Goal: Check status

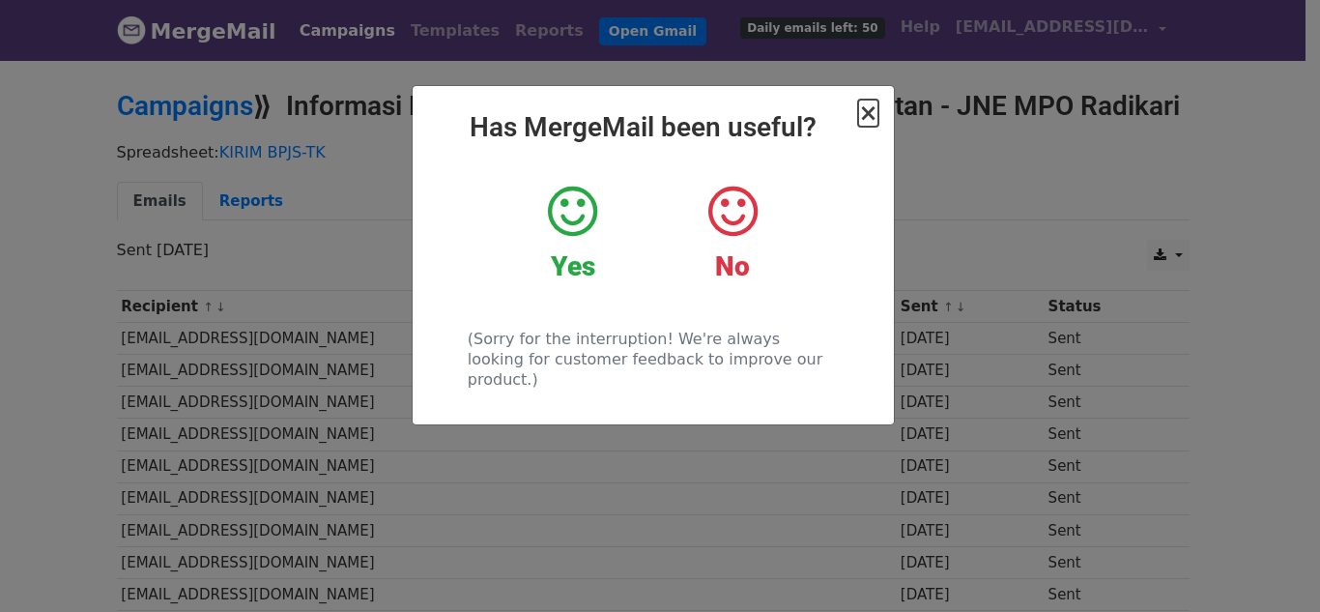
click at [866, 112] on span "×" at bounding box center [867, 113] width 19 height 27
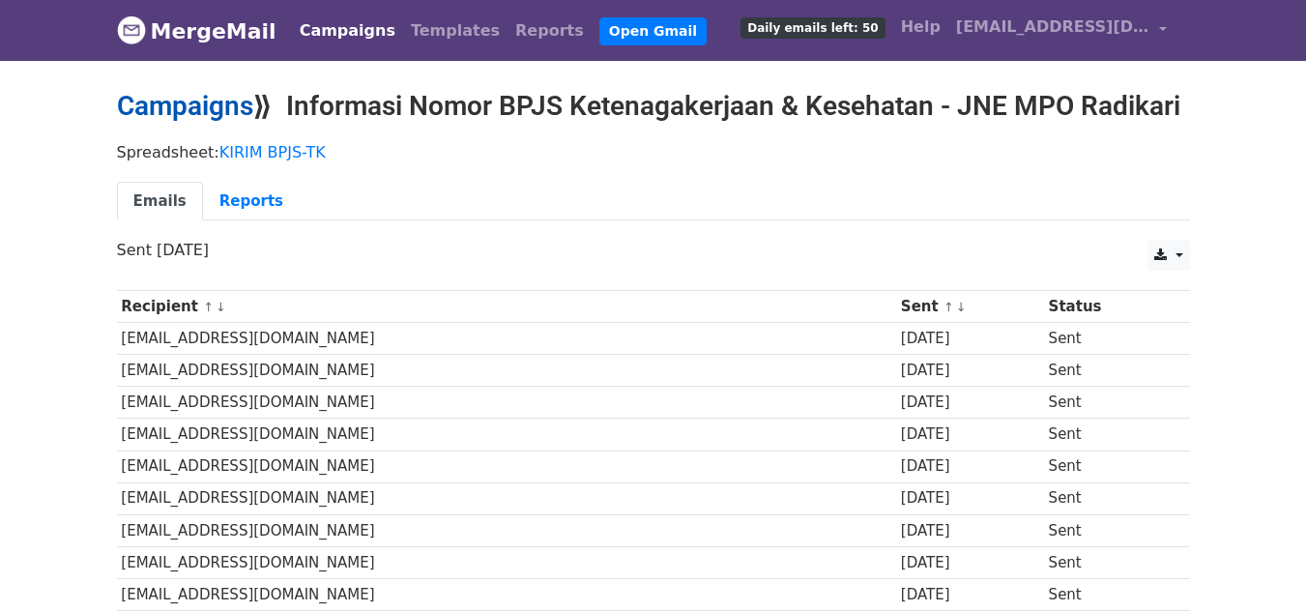
click at [207, 108] on link "Campaigns" at bounding box center [185, 106] width 136 height 32
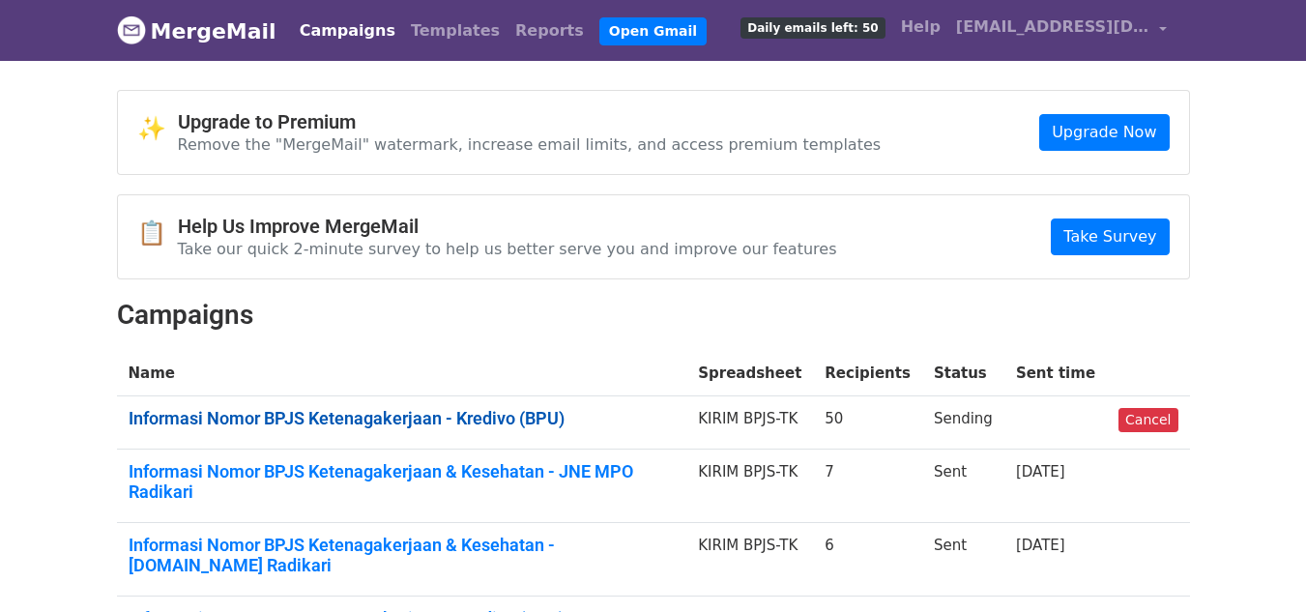
click at [447, 420] on link "Informasi Nomor BPJS Ketenagakerjaan - Kredivo (BPU)" at bounding box center [402, 418] width 547 height 21
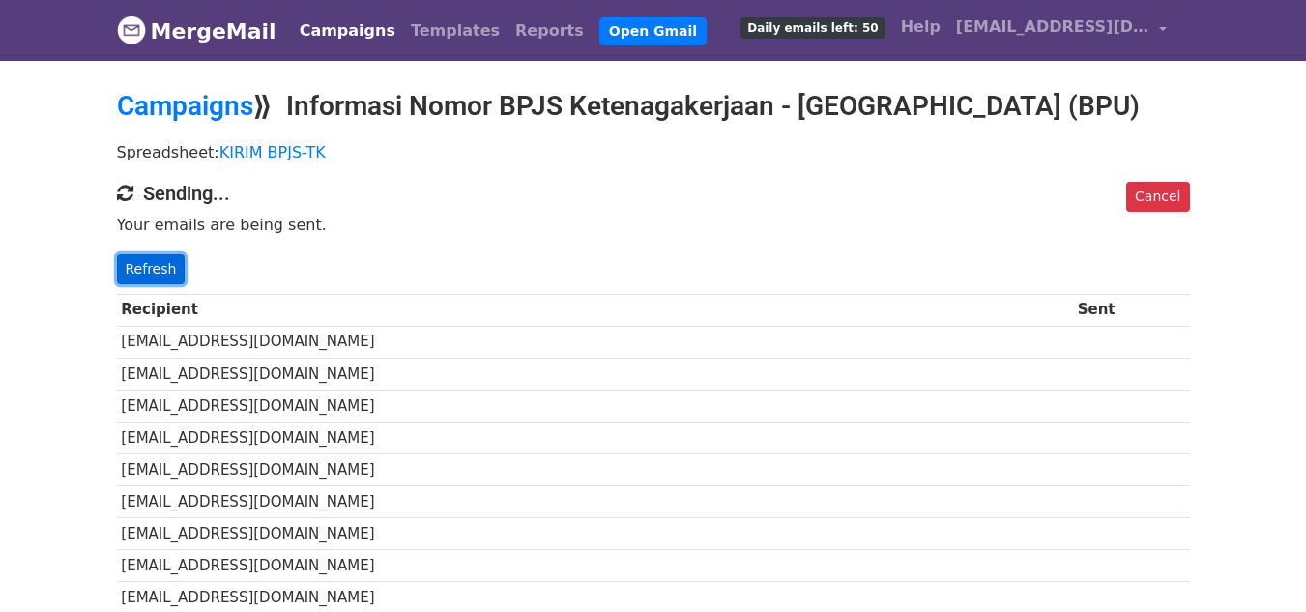
click at [153, 264] on link "Refresh" at bounding box center [151, 269] width 69 height 30
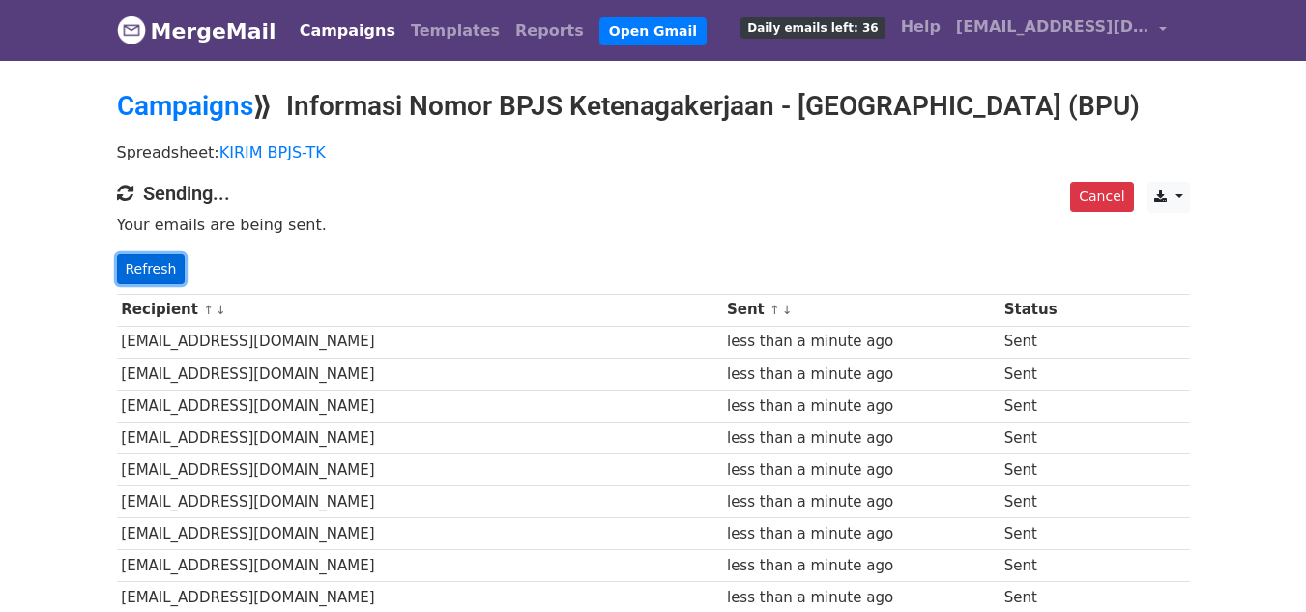
click at [149, 267] on link "Refresh" at bounding box center [151, 269] width 69 height 30
